Goal: Task Accomplishment & Management: Manage account settings

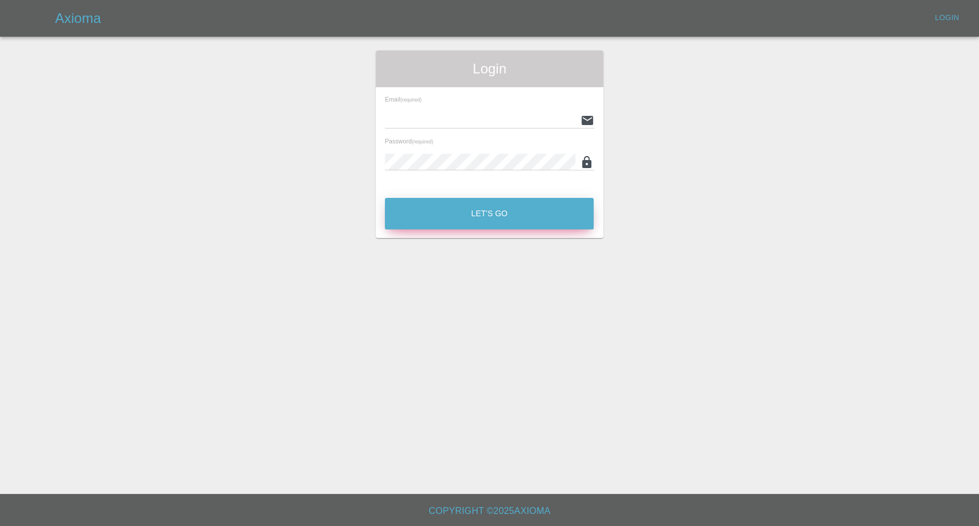
type input "[EMAIL_ADDRESS][DOMAIN_NAME]"
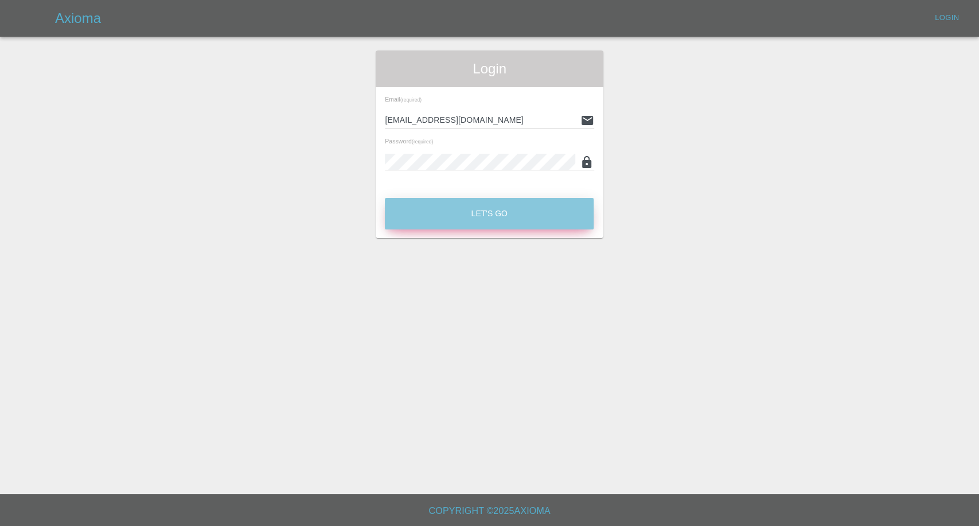
click at [484, 213] on button "Let's Go" at bounding box center [489, 214] width 209 height 32
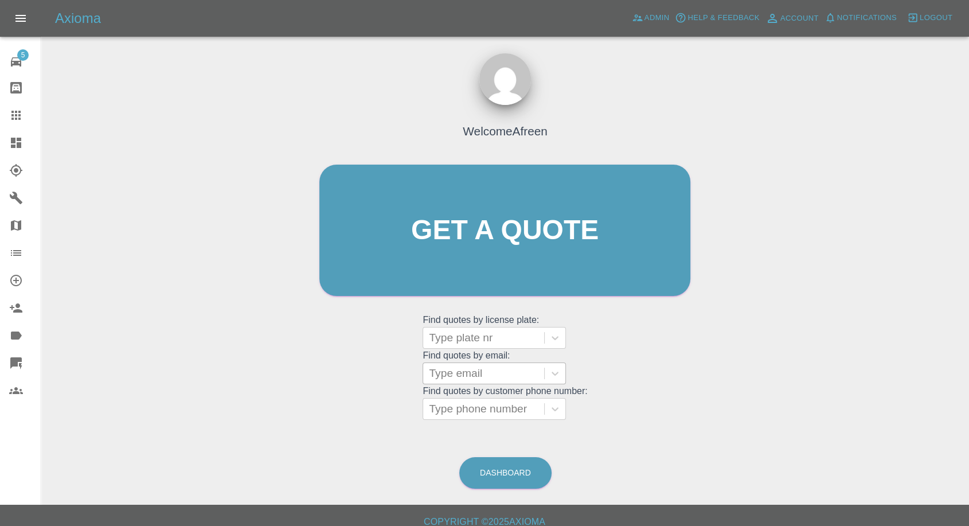
click at [532, 369] on div at bounding box center [484, 373] width 110 height 16
paste input "07935977782"
type input "07935977782"
click at [463, 418] on div "Type phone number" at bounding box center [483, 409] width 121 height 21
paste input "07935977782"
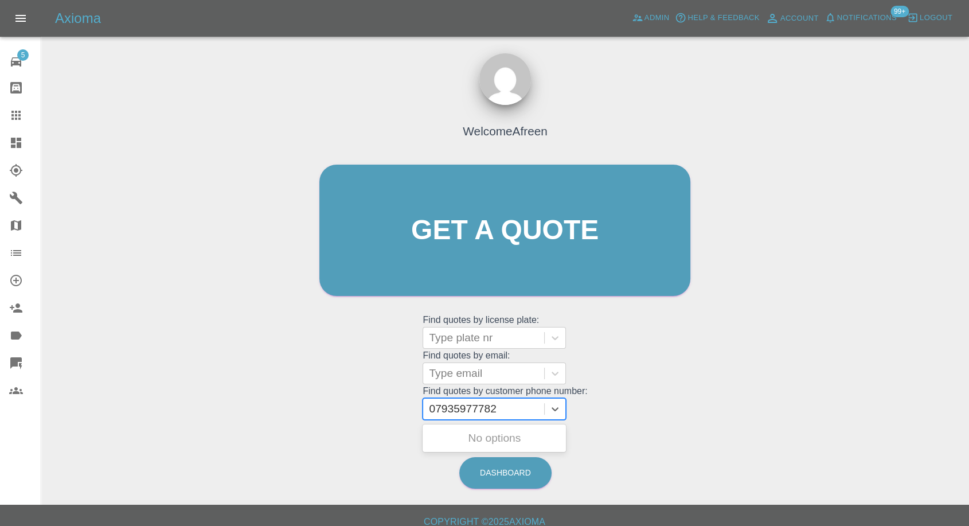
type input "07935977782"
click at [454, 378] on div at bounding box center [484, 373] width 110 height 16
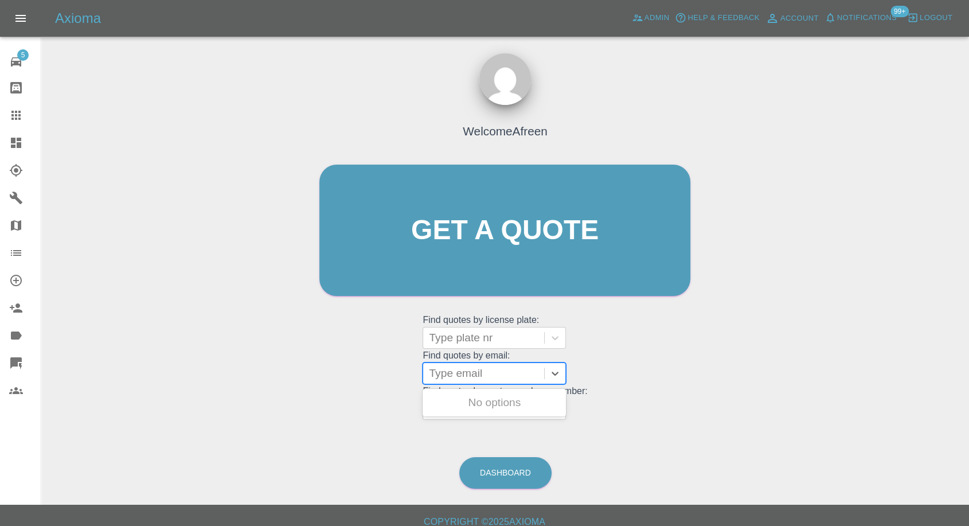
paste input "[EMAIL_ADDRESS][DOMAIN_NAME]"
type input "[EMAIL_ADDRESS][DOMAIN_NAME]"
click at [477, 407] on div "LP23UKF, Fnol" at bounding box center [494, 402] width 143 height 23
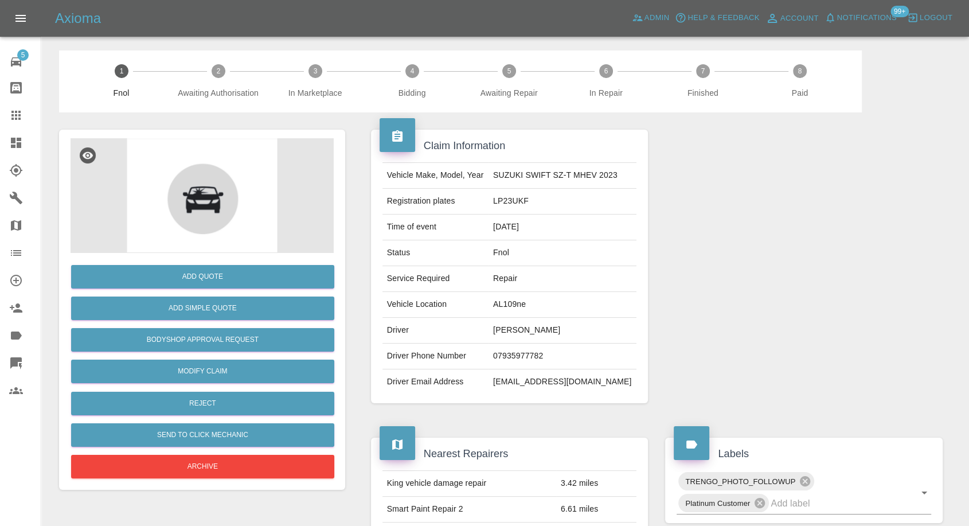
scroll to position [64, 0]
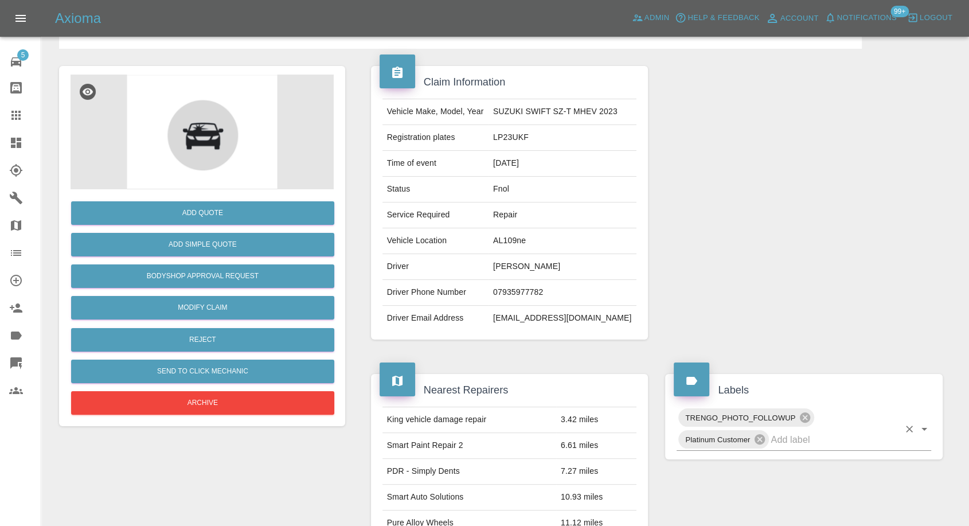
click at [787, 443] on input "text" at bounding box center [835, 440] width 128 height 18
type input "lyr"
click at [693, 462] on li "Lyro" at bounding box center [804, 465] width 255 height 21
drag, startPoint x: 23, startPoint y: 122, endPoint x: 134, endPoint y: 213, distance: 143.4
click at [23, 122] on div at bounding box center [25, 115] width 32 height 14
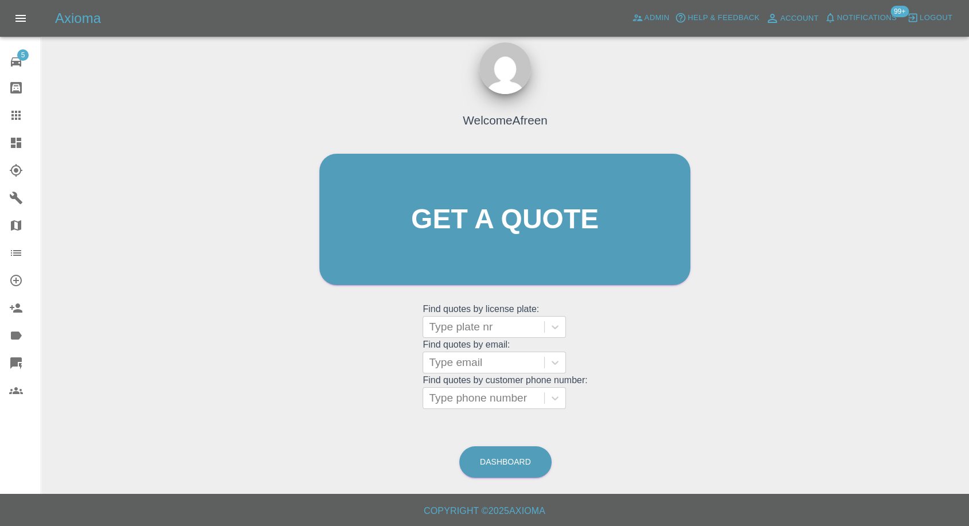
scroll to position [10, 0]
click at [483, 394] on div at bounding box center [484, 398] width 110 height 16
paste input "07767202685"
type input "07767202685"
click at [472, 361] on div at bounding box center [484, 363] width 110 height 16
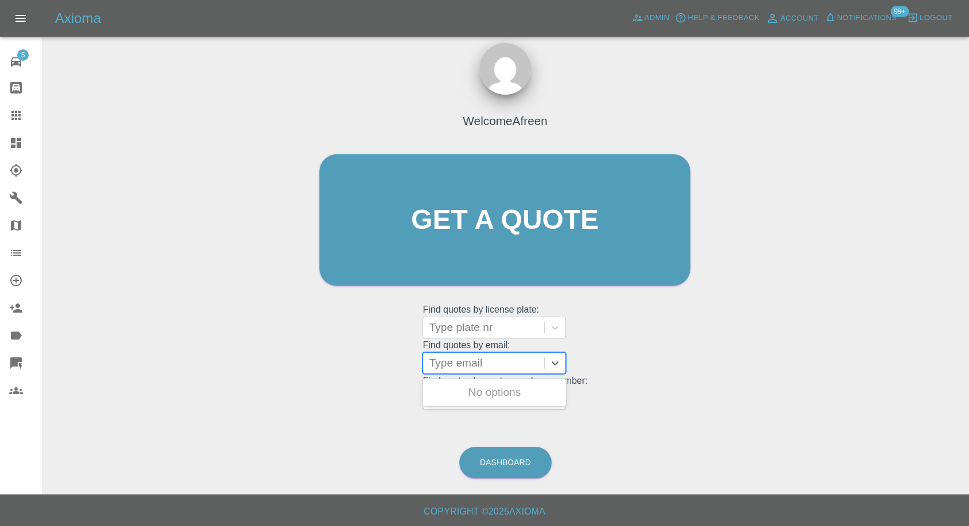
paste input "[PERSON_NAME][EMAIL_ADDRESS][DOMAIN_NAME]"
type input "[PERSON_NAME][EMAIL_ADDRESS][DOMAIN_NAME]"
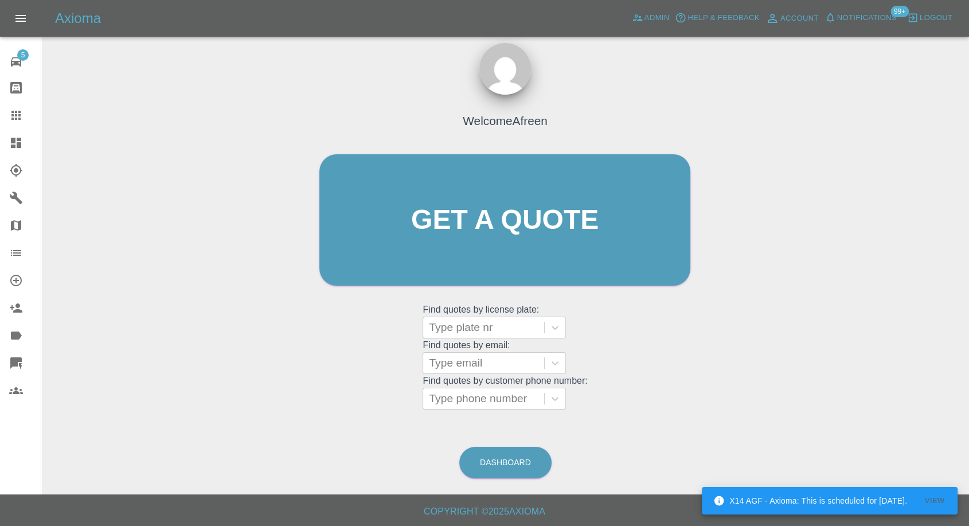
scroll to position [0, 0]
click at [477, 330] on div at bounding box center [484, 327] width 110 height 16
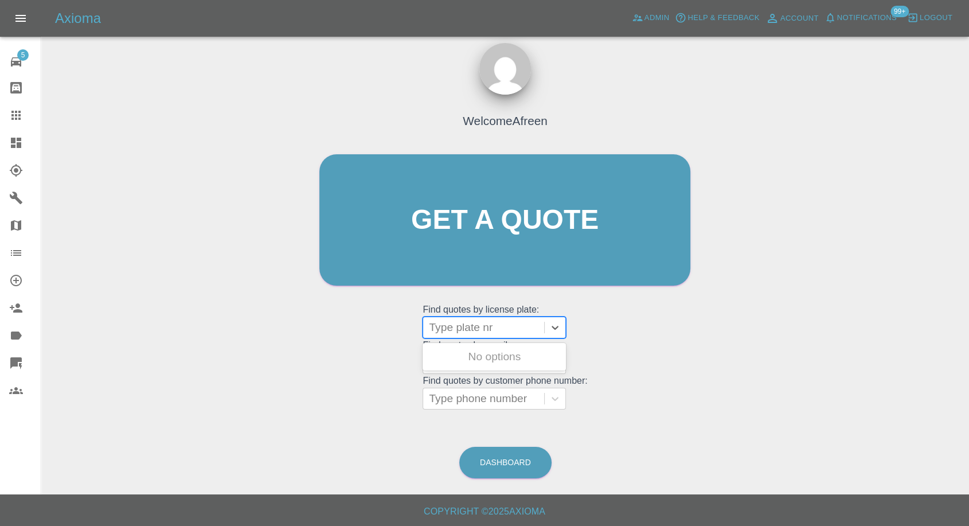
paste input "Wk22xJL"
type input "Wk22xJL"
click at [476, 360] on div "WK22XJL, Fnol" at bounding box center [494, 356] width 143 height 23
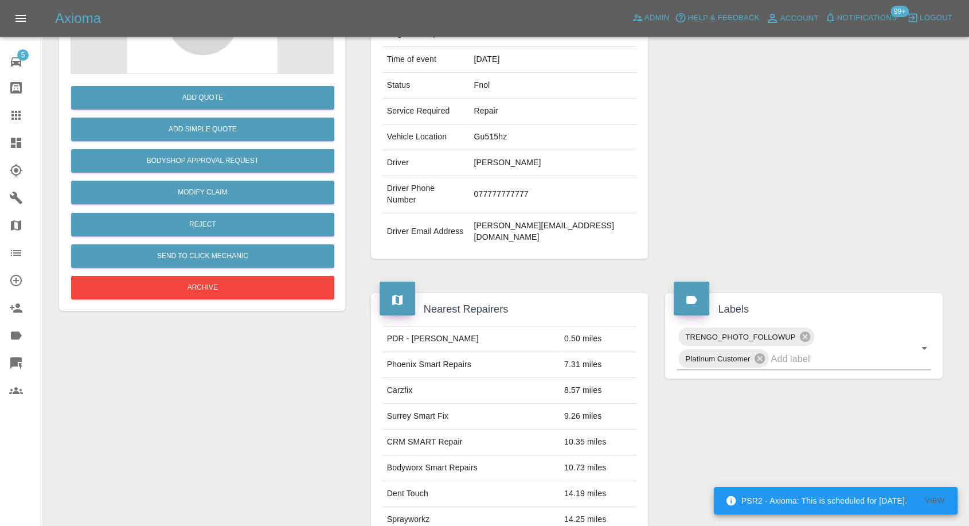
scroll to position [191, 0]
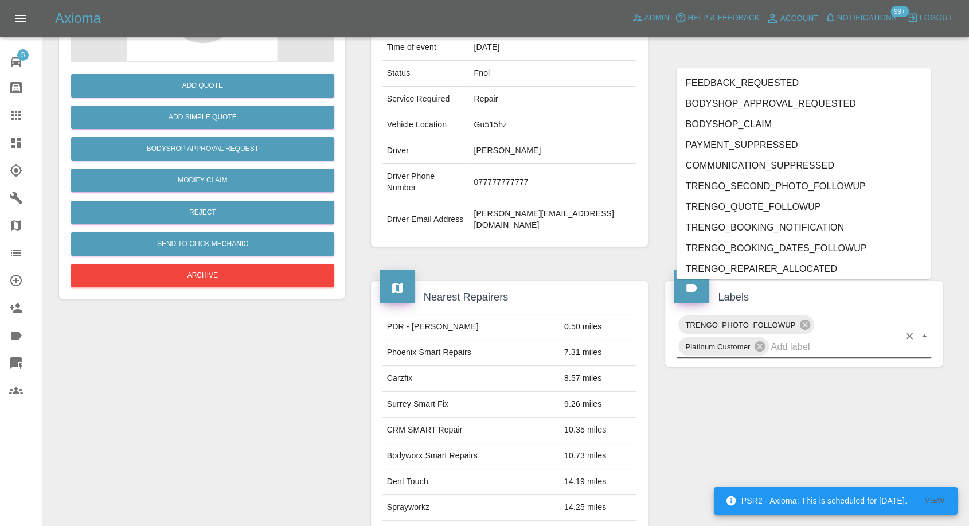
click at [806, 338] on input "text" at bounding box center [835, 347] width 128 height 18
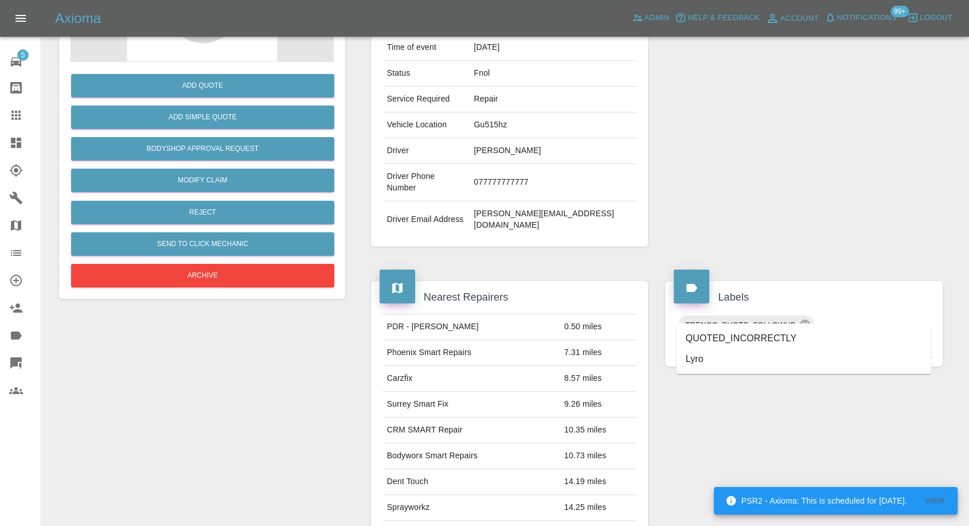
type input "ly"
click at [711, 363] on li "Lyro" at bounding box center [804, 359] width 255 height 21
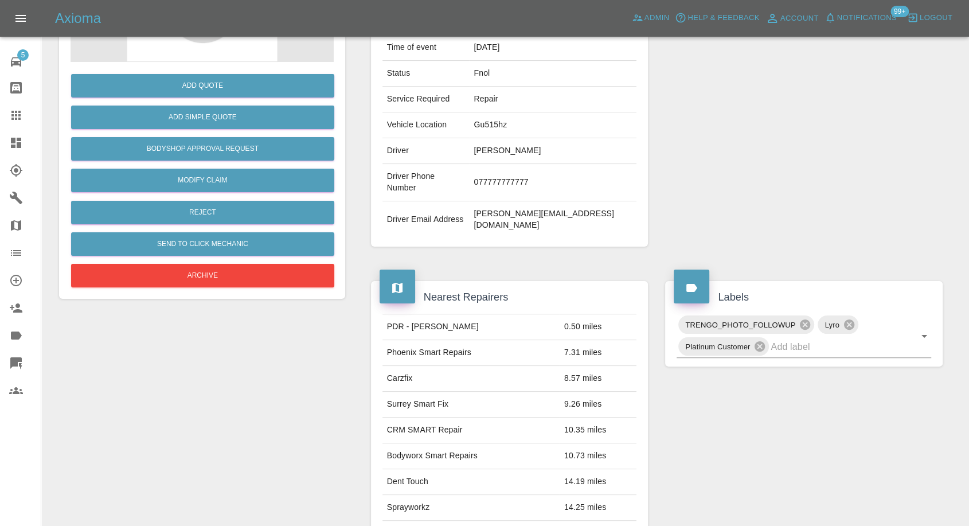
drag, startPoint x: 6, startPoint y: 119, endPoint x: 17, endPoint y: 128, distance: 13.8
click at [6, 120] on link "Claims" at bounding box center [20, 115] width 41 height 28
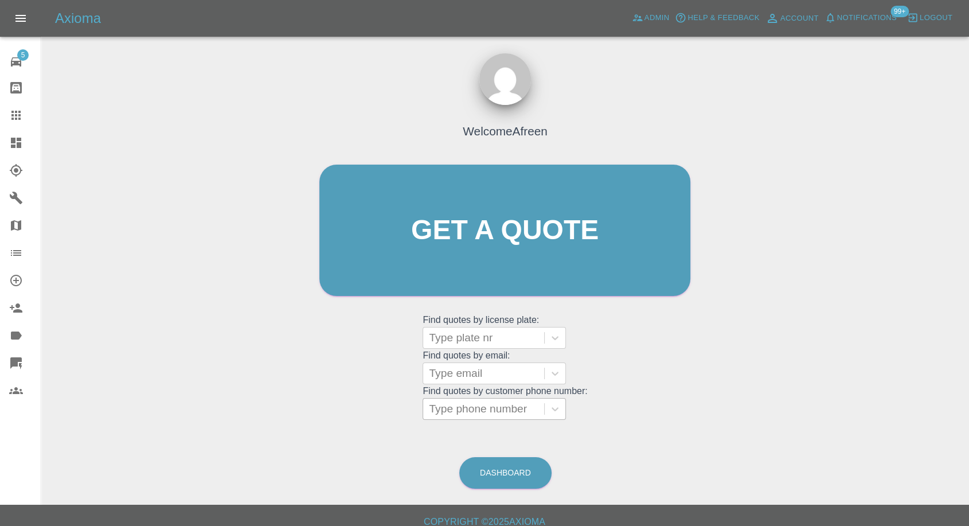
click at [481, 399] on div "Type phone number" at bounding box center [483, 409] width 121 height 21
paste input "07896983043"
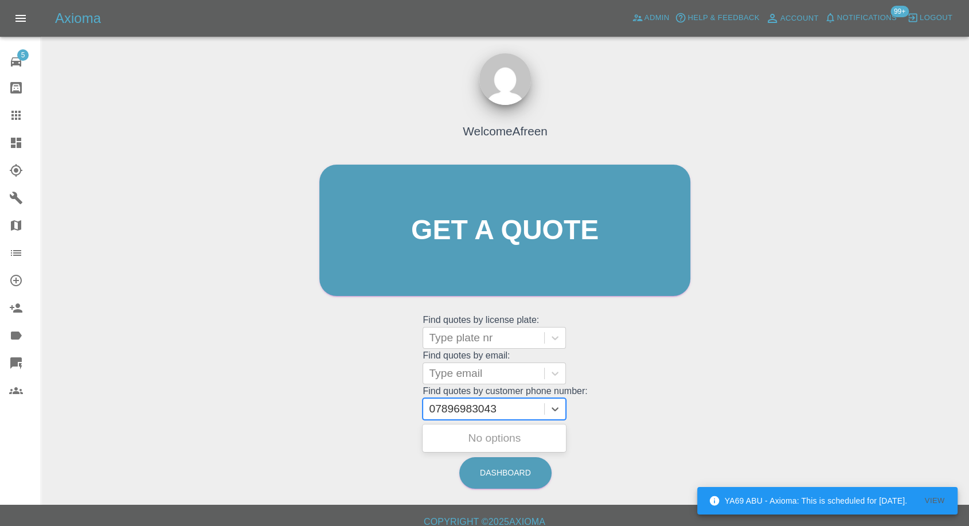
type input "07896983043"
click at [463, 338] on div at bounding box center [484, 338] width 110 height 16
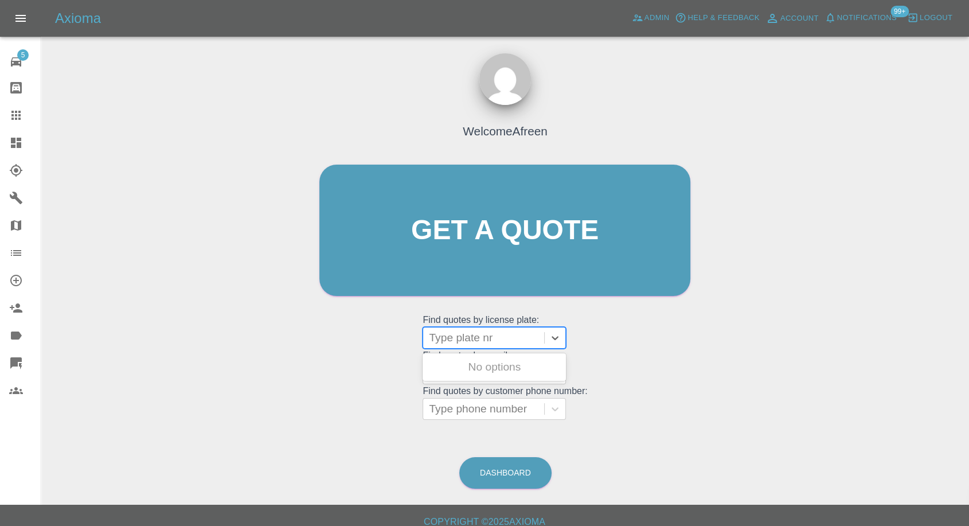
click at [321, 381] on div "Welcome Afreen Get a quote Get a quote Find quotes by license plate: Use Up and…" at bounding box center [504, 252] width 395 height 346
click at [465, 369] on div at bounding box center [484, 373] width 110 height 16
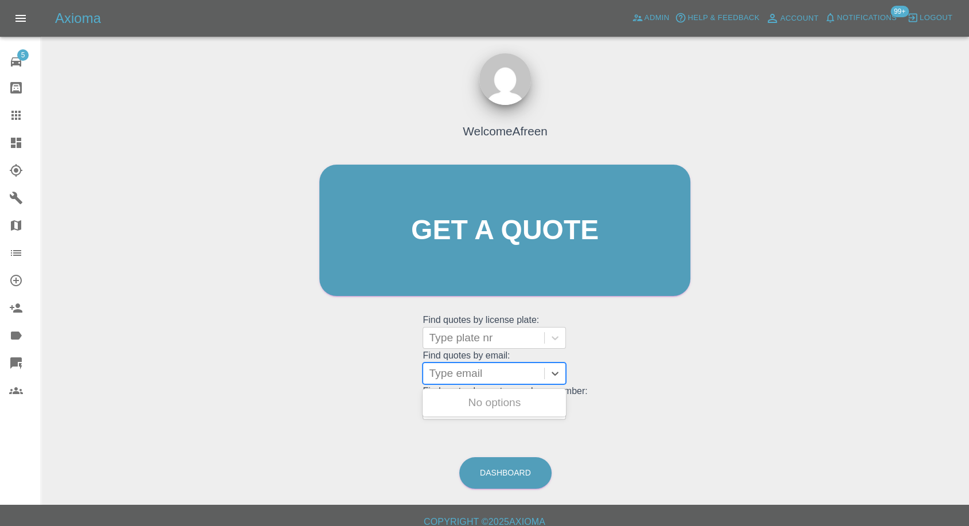
paste input "[EMAIL_ADDRESS][DOMAIN_NAME]"
type input "[EMAIL_ADDRESS][DOMAIN_NAME]"
click at [497, 408] on div "MX09ZBT, Fnol" at bounding box center [494, 402] width 143 height 23
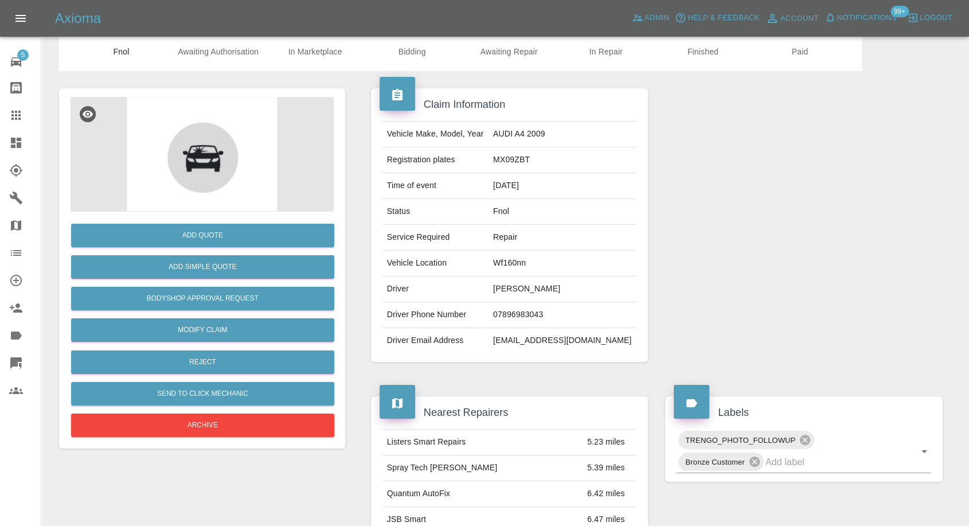
scroll to position [64, 0]
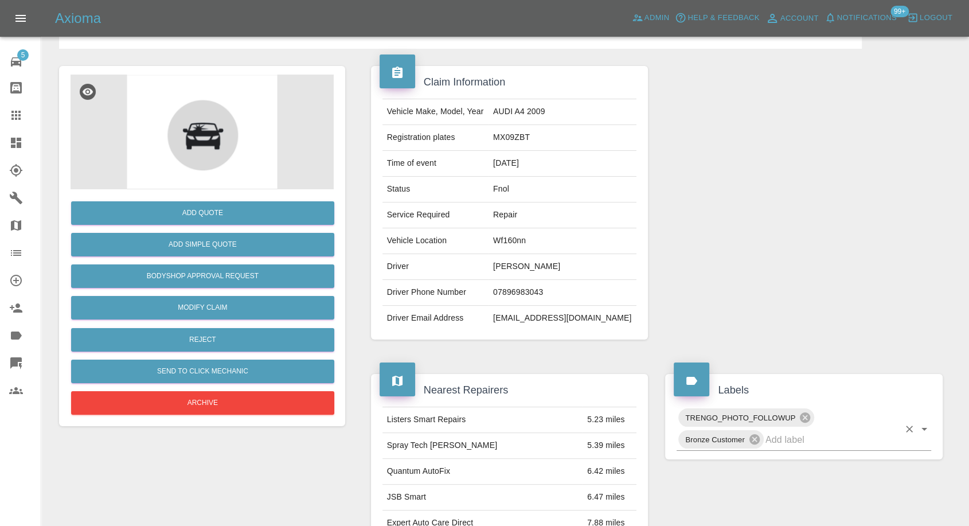
click at [802, 442] on input "text" at bounding box center [833, 440] width 134 height 18
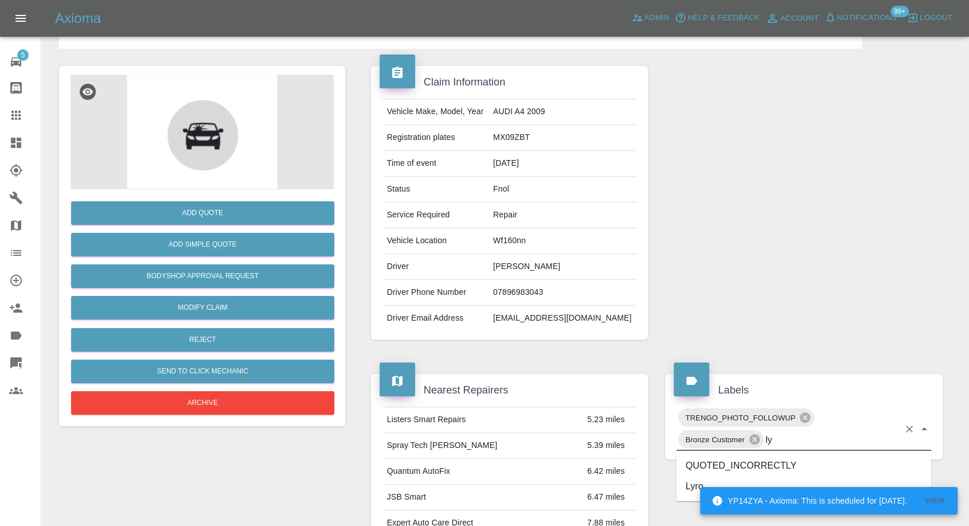
type input "lyr"
click at [725, 462] on li "Lyro" at bounding box center [804, 465] width 255 height 21
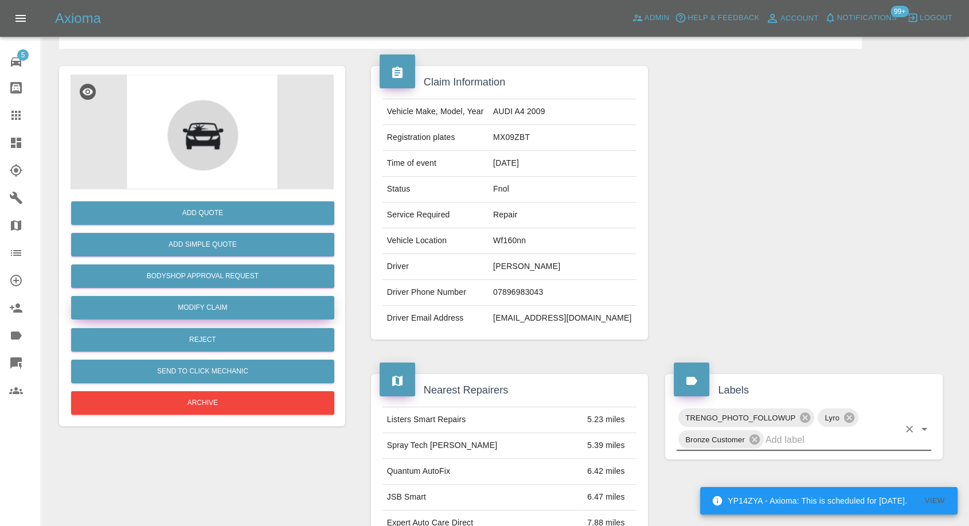
click at [202, 308] on link "Modify Claim" at bounding box center [202, 308] width 263 height 24
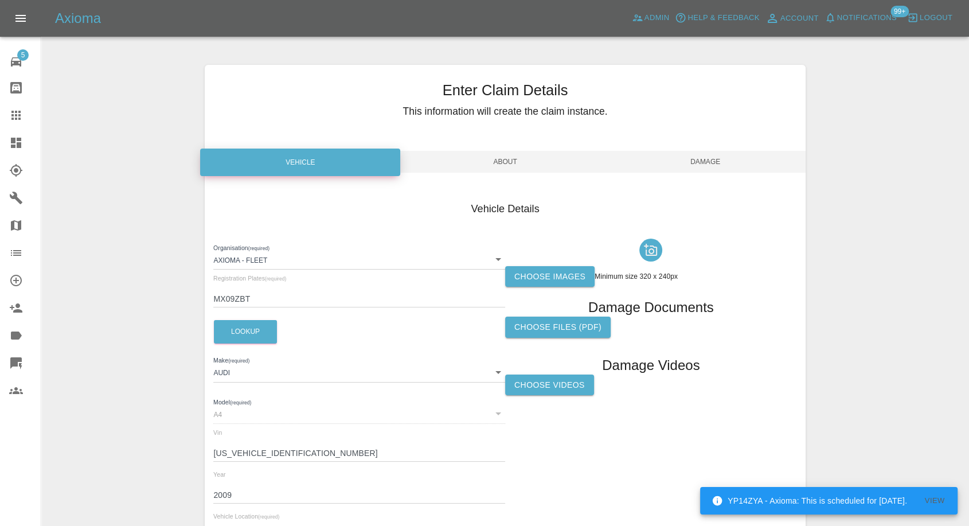
click at [550, 276] on label "Choose images" at bounding box center [549, 276] width 89 height 21
click at [0, 0] on input "Choose images" at bounding box center [0, 0] width 0 height 0
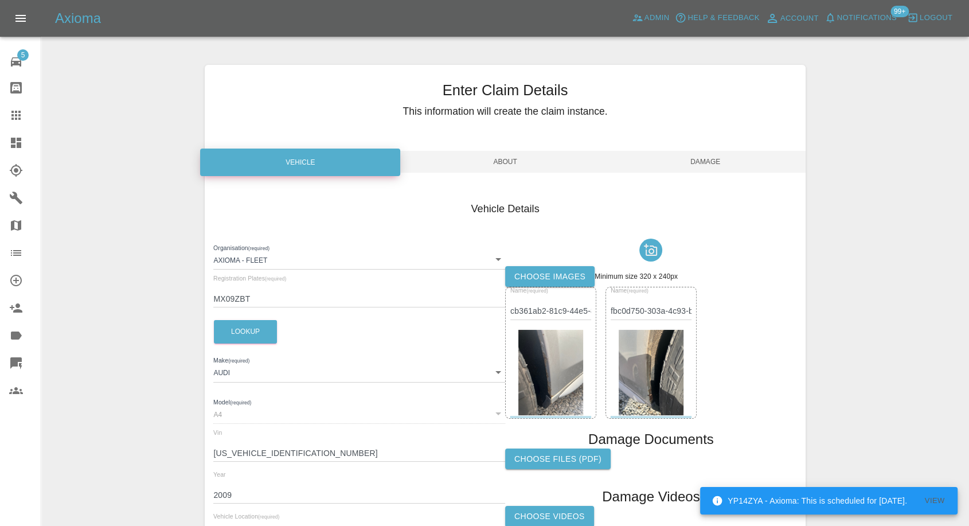
click at [710, 159] on span "Damage" at bounding box center [706, 162] width 200 height 22
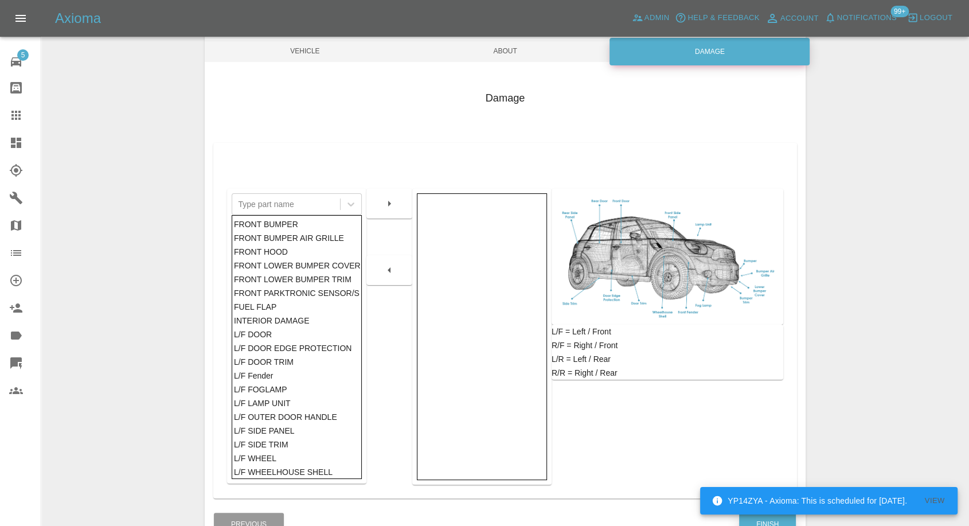
scroll to position [183, 0]
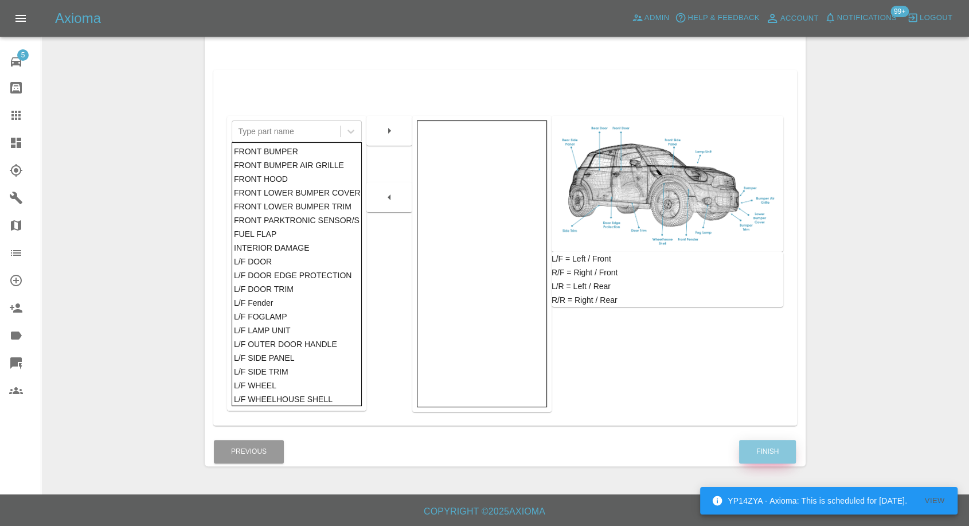
click at [765, 451] on button "Finish" at bounding box center [767, 452] width 57 height 24
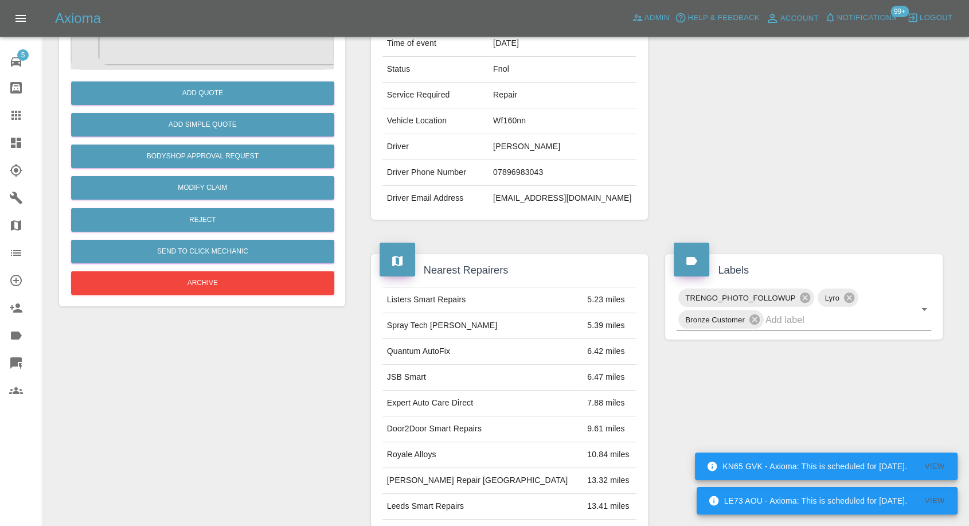
click at [5, 112] on link "Claims" at bounding box center [20, 115] width 41 height 28
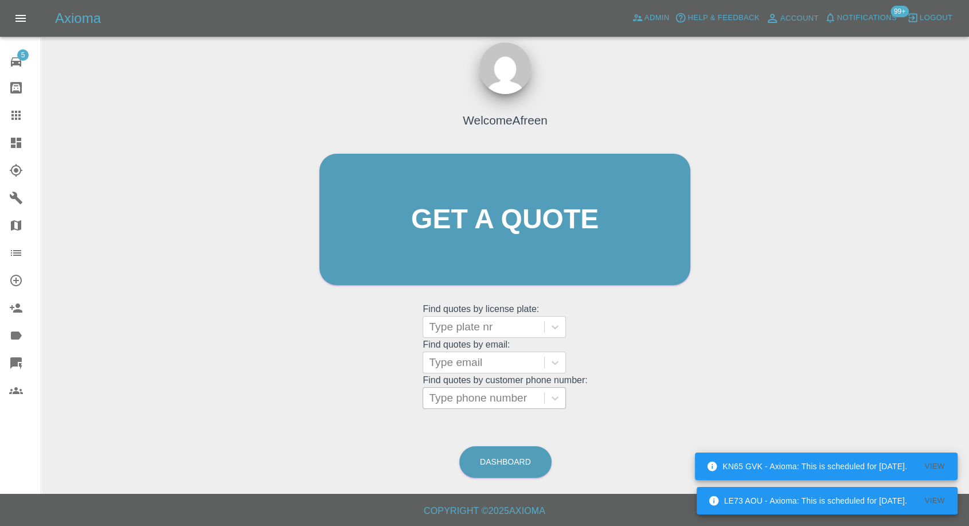
scroll to position [10, 0]
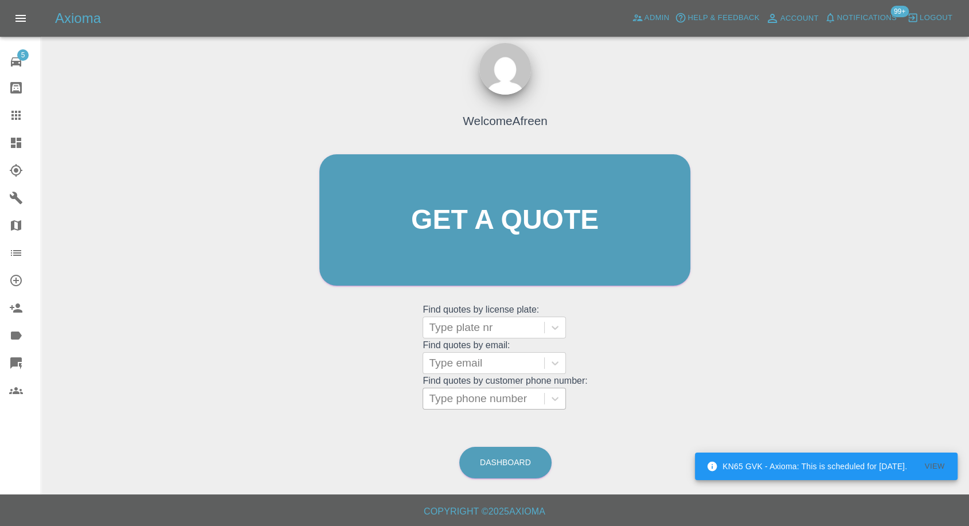
click at [530, 401] on div at bounding box center [484, 398] width 110 height 16
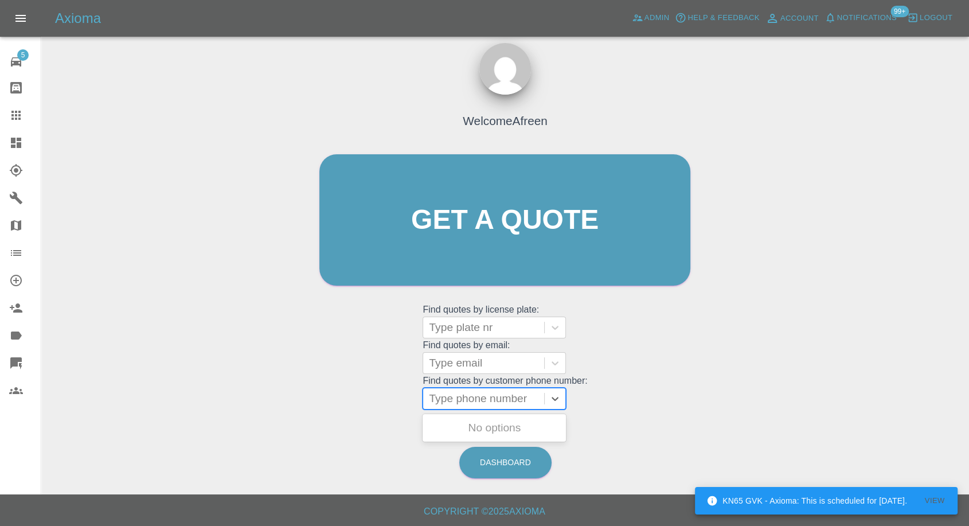
paste input "07939218695"
type input "07939218695"
click at [474, 427] on div "LJ74 ABD, Awaiting Authorisation" at bounding box center [494, 434] width 143 height 37
